Goal: Information Seeking & Learning: Learn about a topic

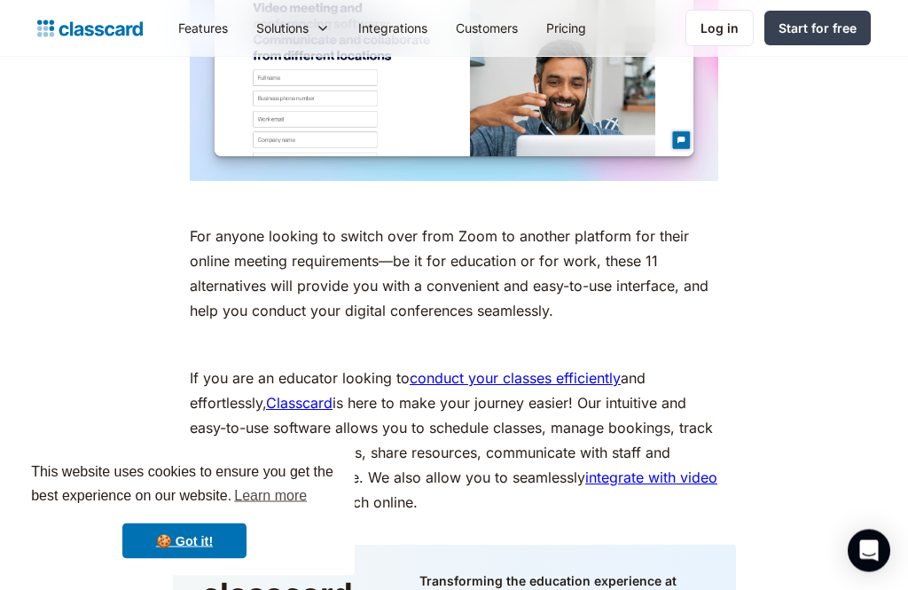
scroll to position [7308, 0]
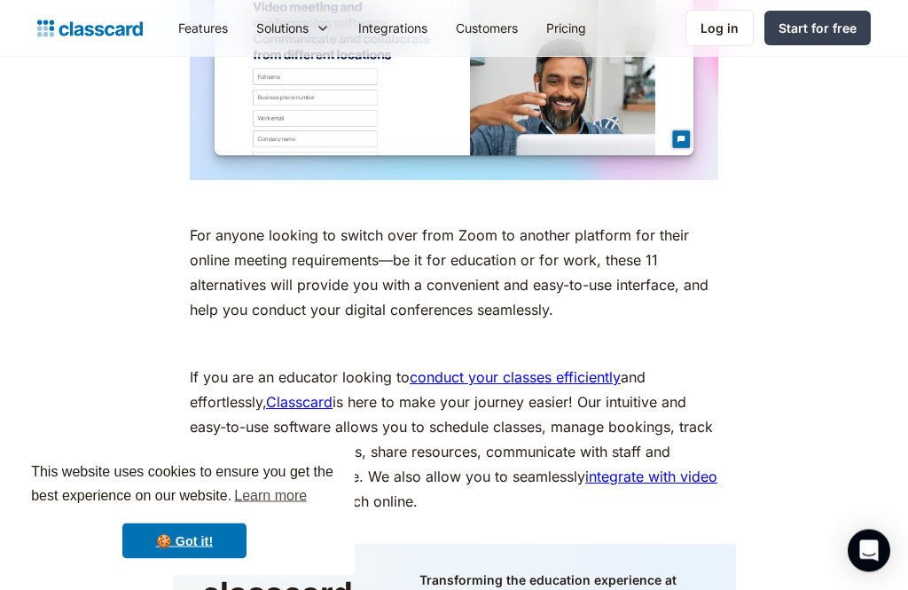
click at [293, 390] on p "If you are an educator looking to conduct your classes efficiently and effortle…" at bounding box center [454, 440] width 529 height 149
click at [308, 392] on p "If you are an educator looking to conduct your classes efficiently and effortle…" at bounding box center [454, 439] width 529 height 149
click at [308, 396] on link "Classcard" at bounding box center [299, 402] width 67 height 18
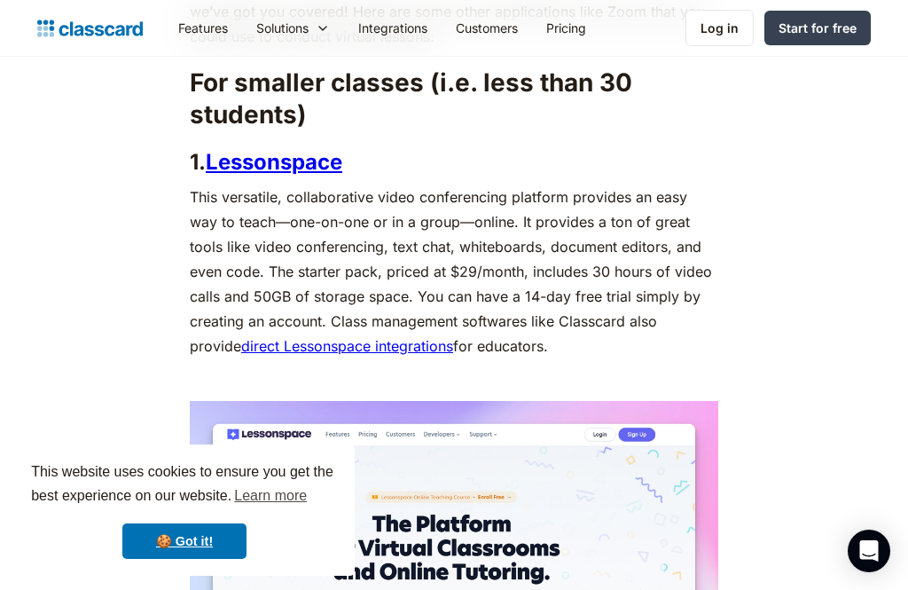
scroll to position [1144, 0]
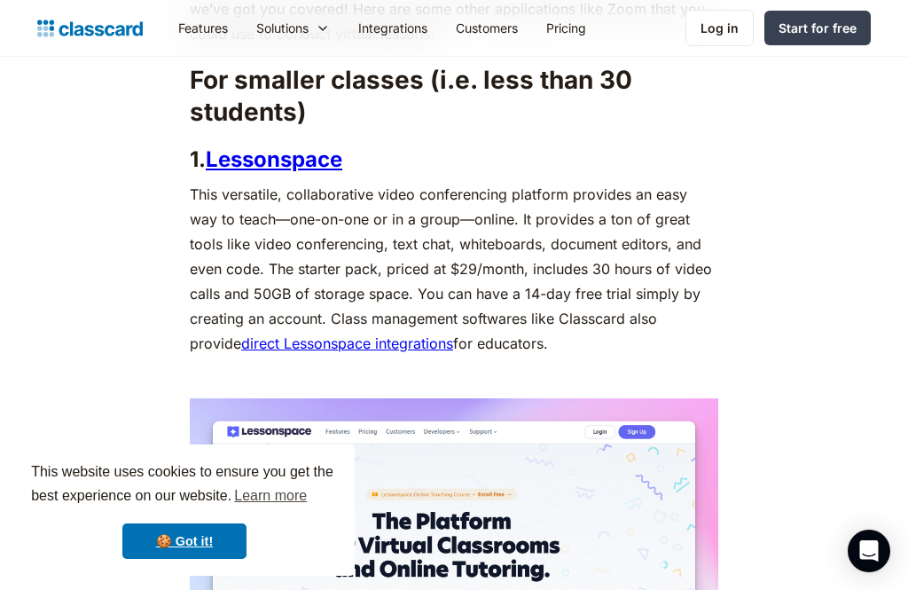
click at [242, 167] on link "Lessonspace" at bounding box center [274, 159] width 137 height 26
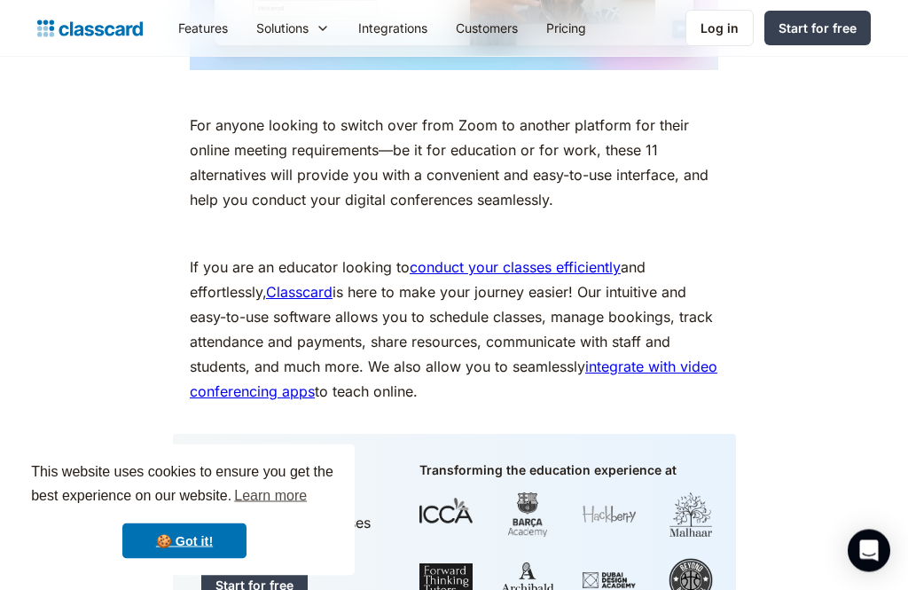
scroll to position [7395, 0]
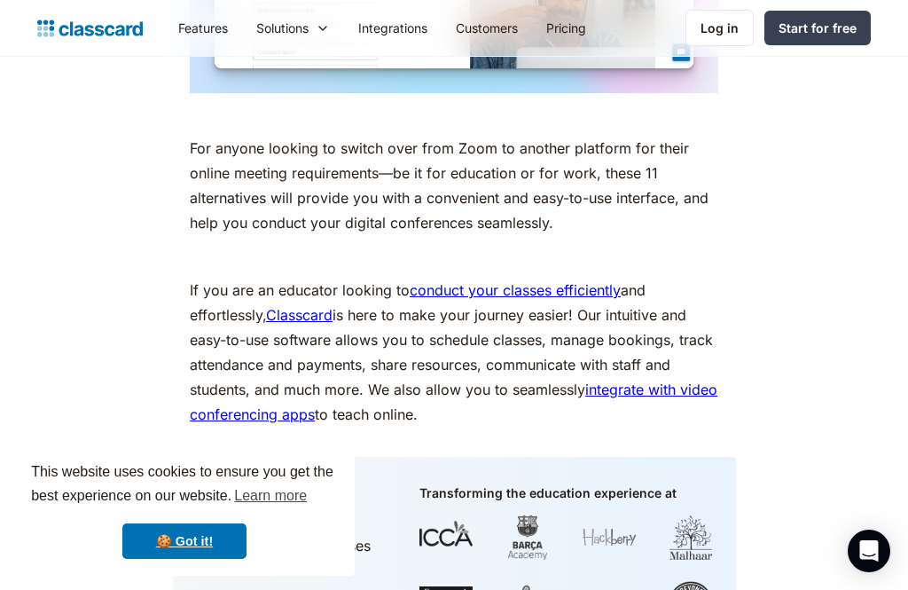
click at [515, 299] on link "conduct your classes efficiently" at bounding box center [515, 290] width 211 height 18
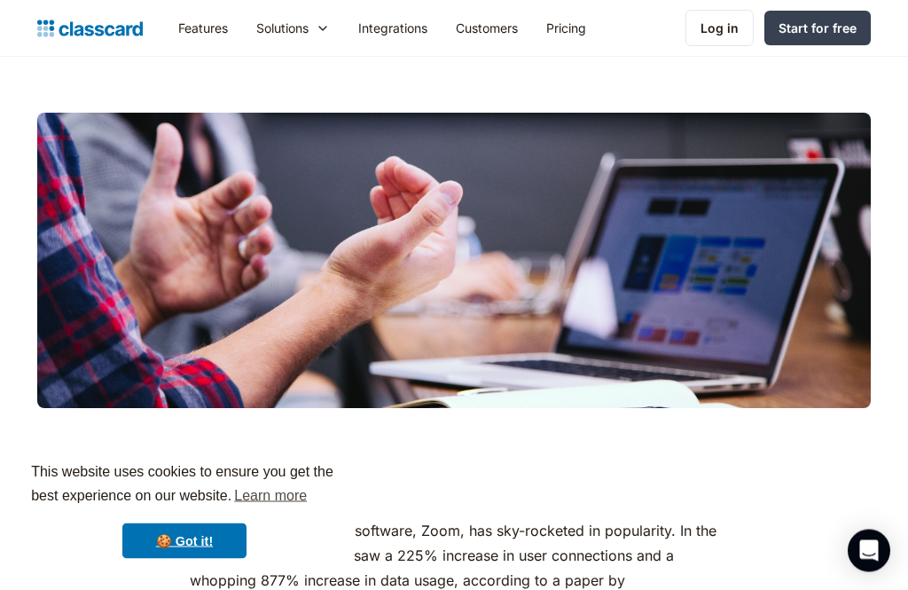
scroll to position [223, 0]
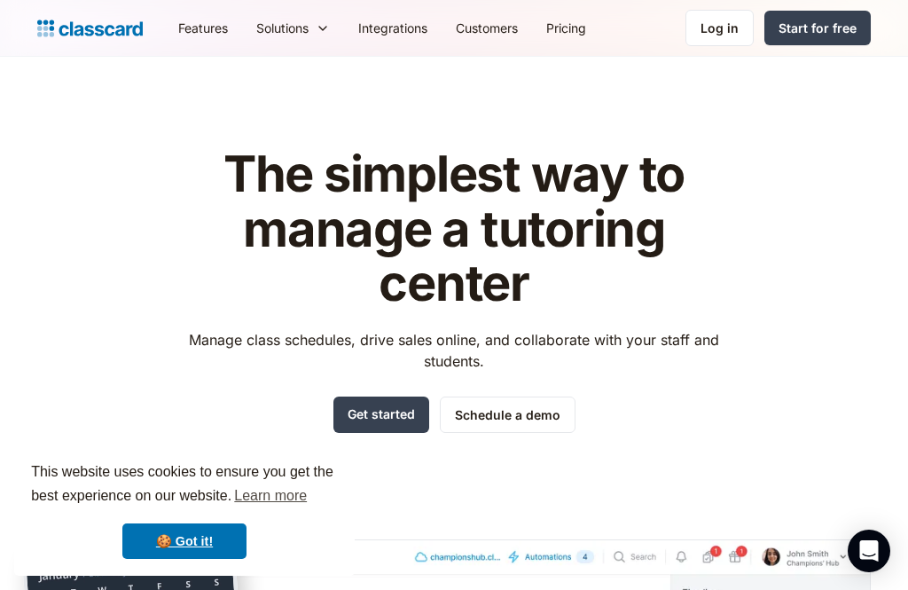
click at [309, 25] on div "Solutions" at bounding box center [282, 28] width 52 height 19
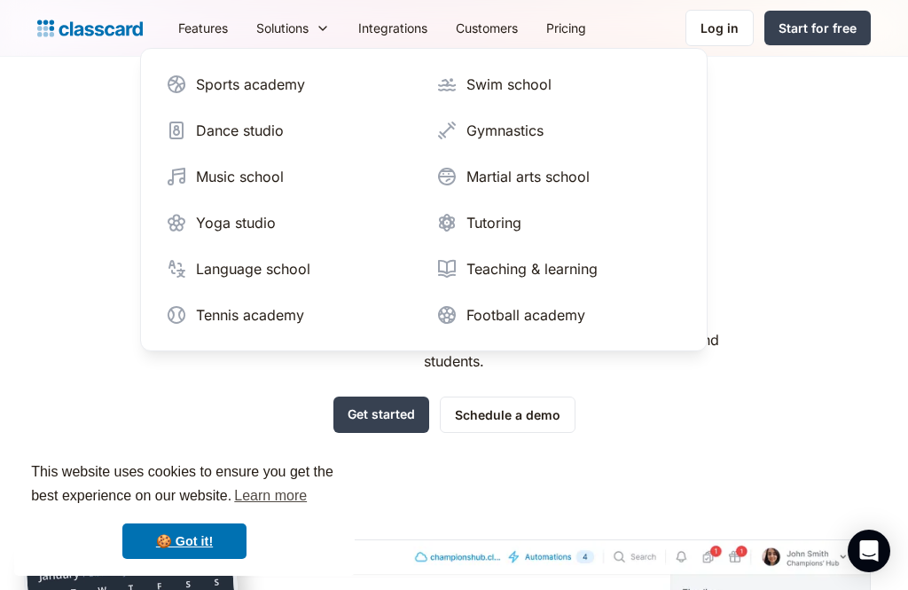
click at [476, 222] on div "Tutoring" at bounding box center [494, 222] width 55 height 21
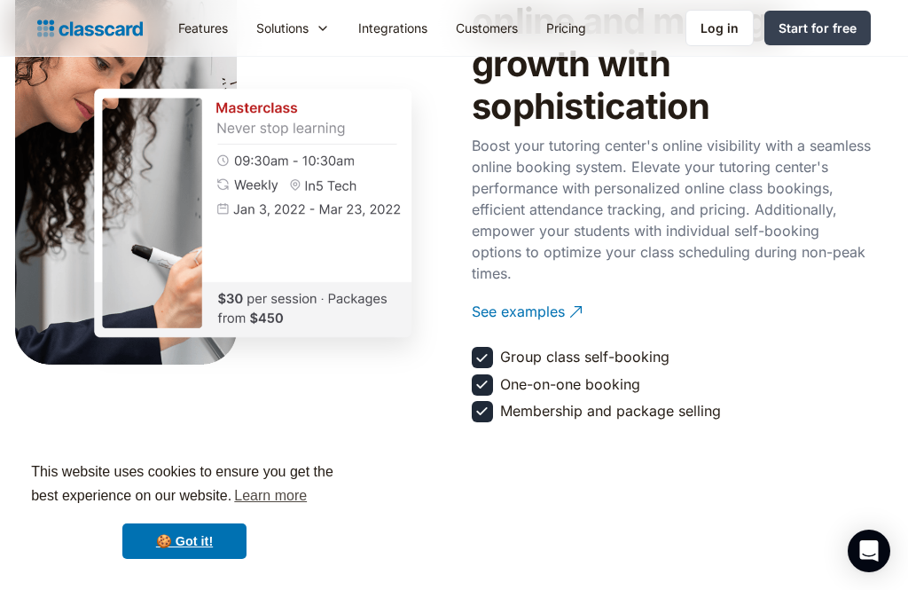
scroll to position [2081, 0]
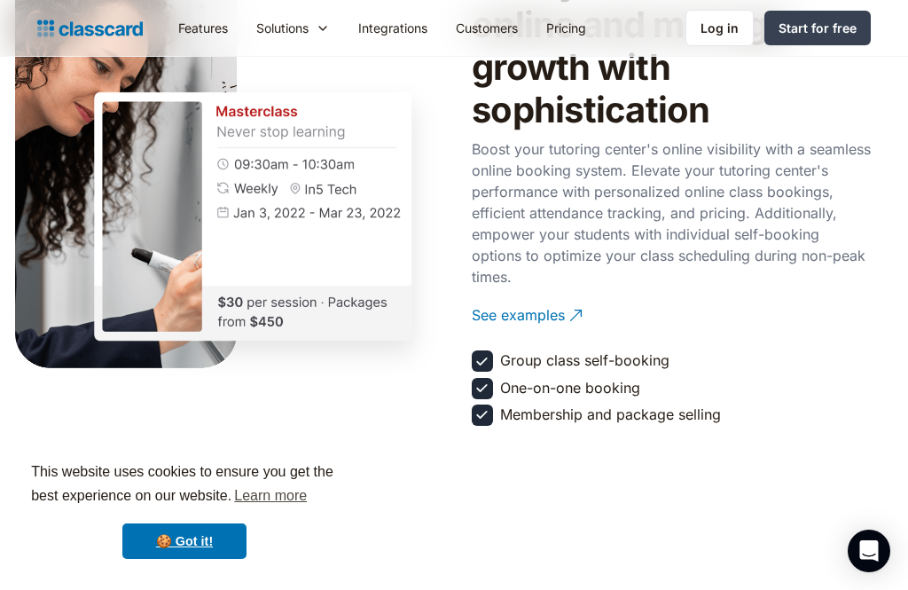
click at [507, 323] on div "See examples" at bounding box center [518, 308] width 93 height 35
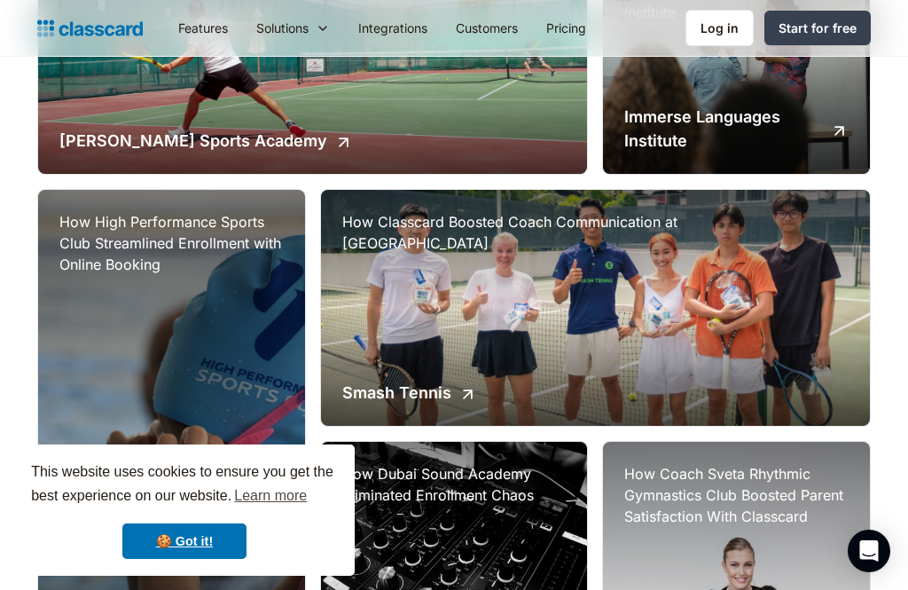
scroll to position [440, 0]
